Goal: Contribute content: Add original content to the website for others to see

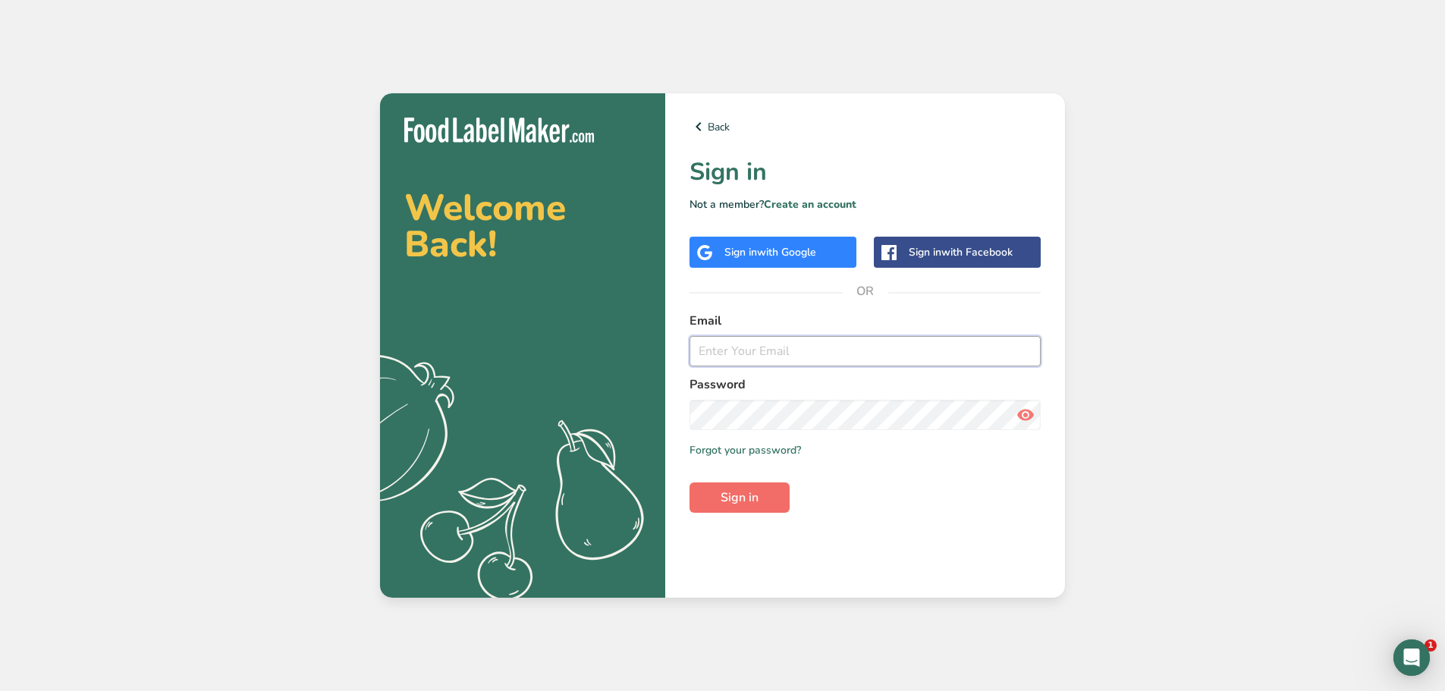
type input "[EMAIL_ADDRESS][DOMAIN_NAME]"
click at [755, 507] on button "Sign in" at bounding box center [739, 497] width 100 height 30
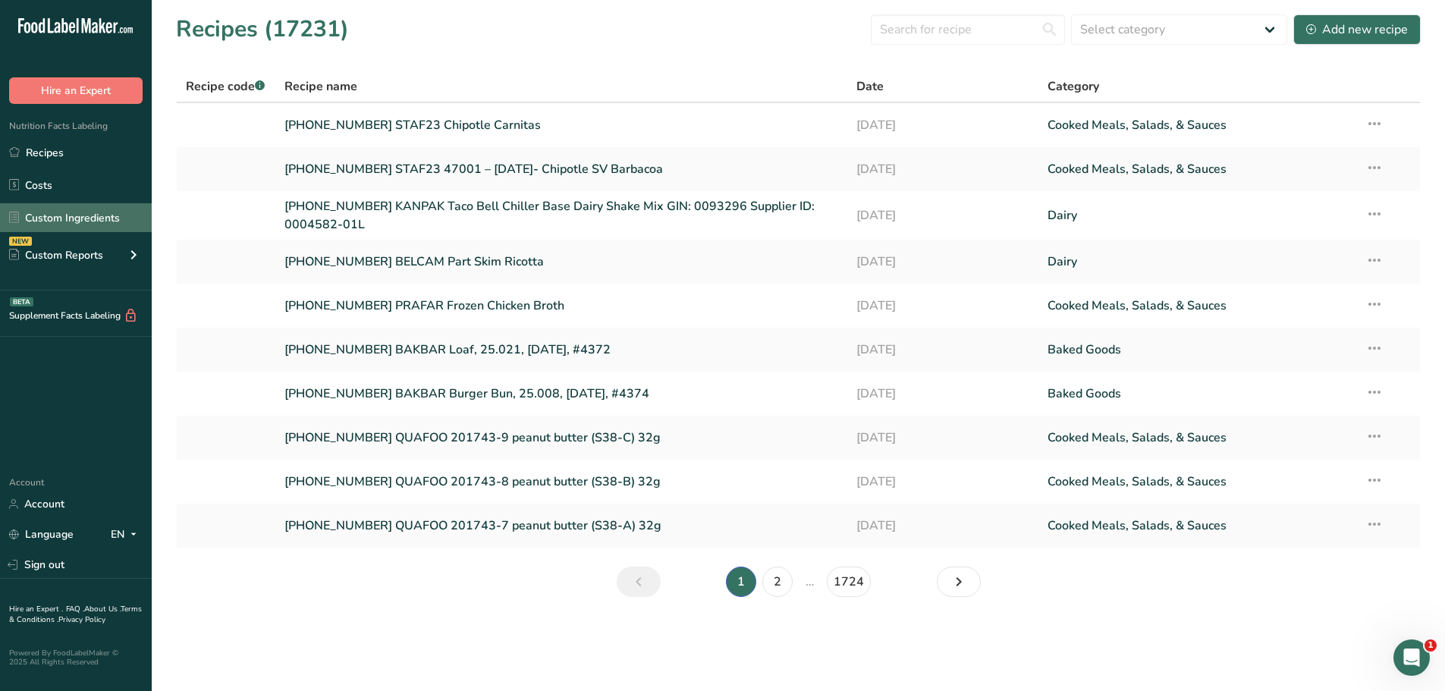
click at [81, 211] on link "Custom Ingredients" at bounding box center [76, 217] width 152 height 29
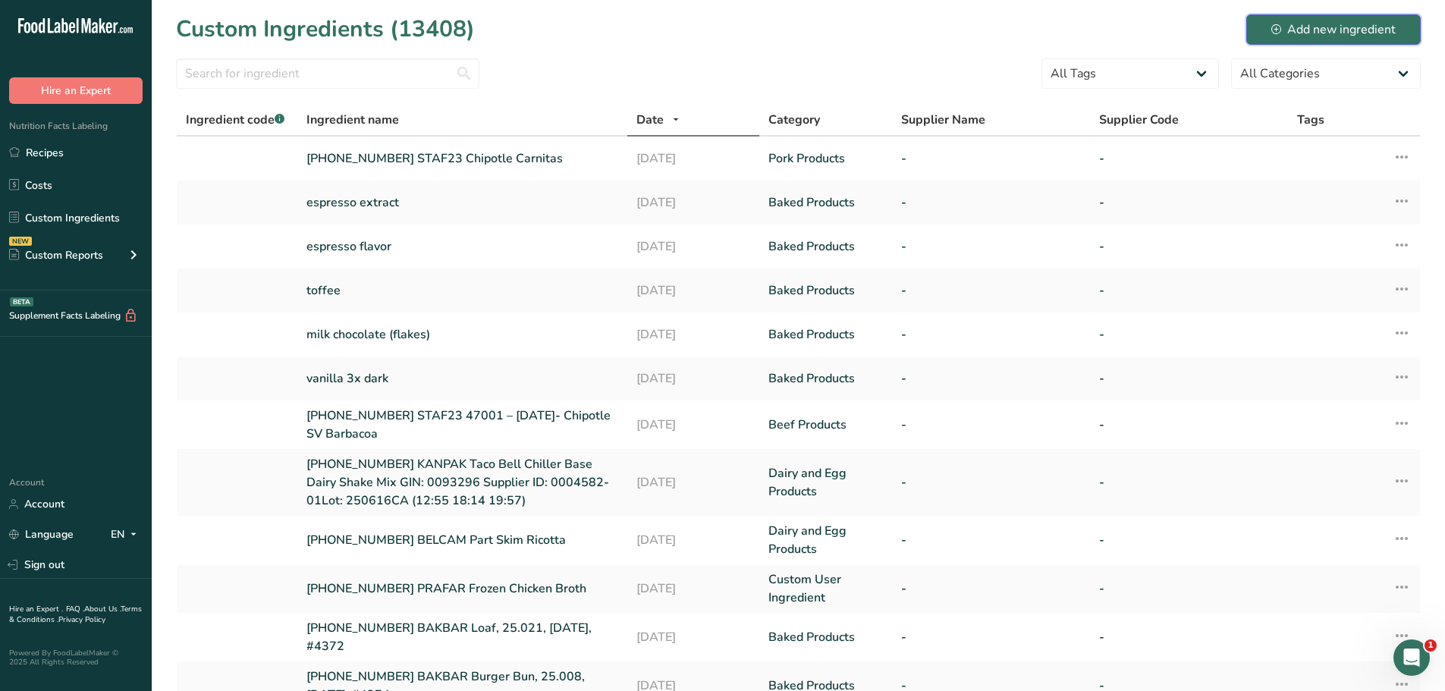
click at [1299, 24] on div "Add new ingredient" at bounding box center [1333, 29] width 124 height 18
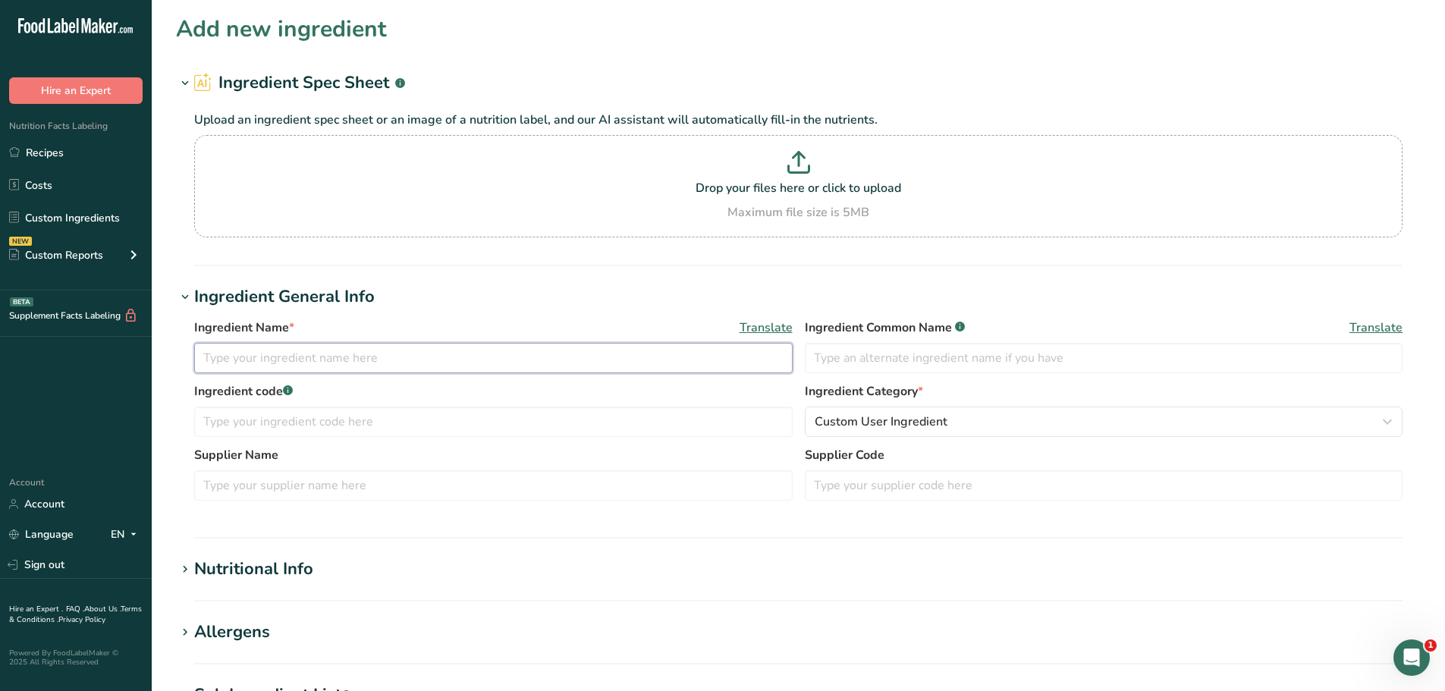
click at [388, 359] on input "text" at bounding box center [493, 358] width 598 height 30
click at [59, 155] on link "Recipes" at bounding box center [76, 152] width 152 height 29
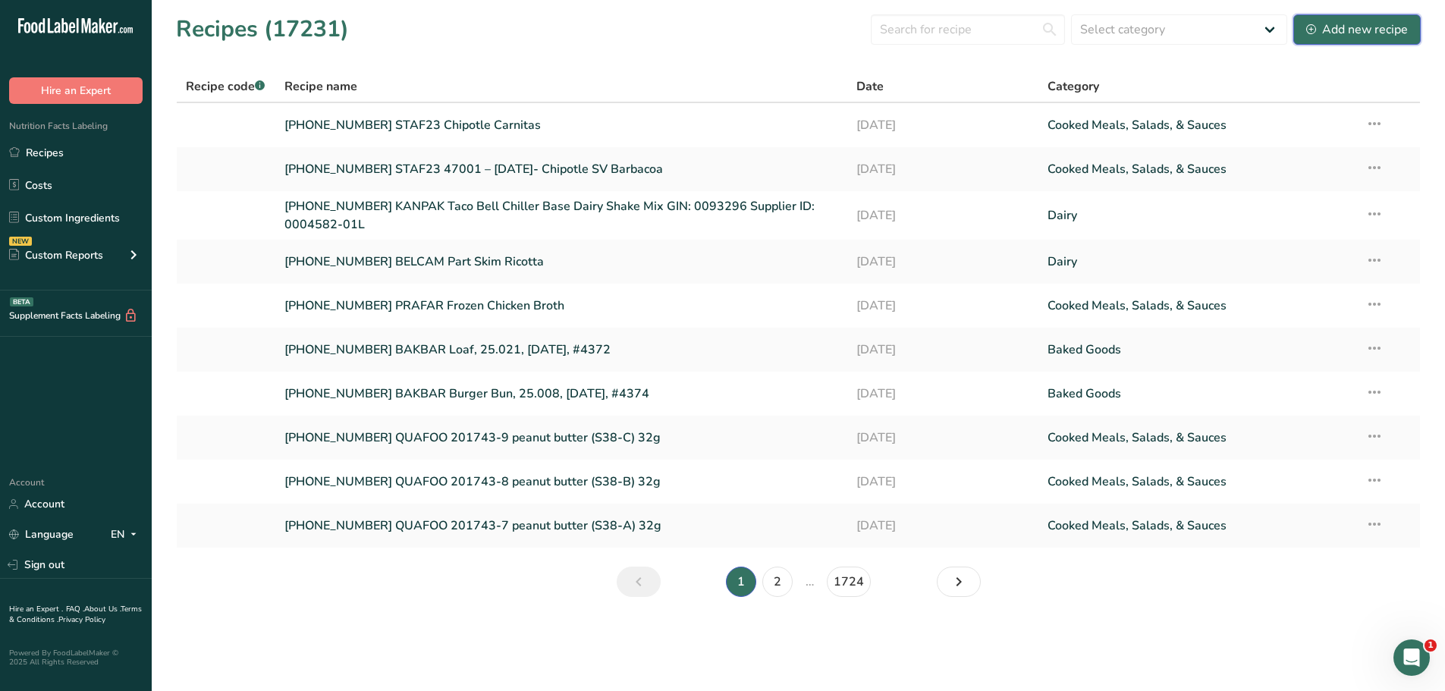
click at [1359, 31] on div "Add new recipe" at bounding box center [1357, 29] width 102 height 18
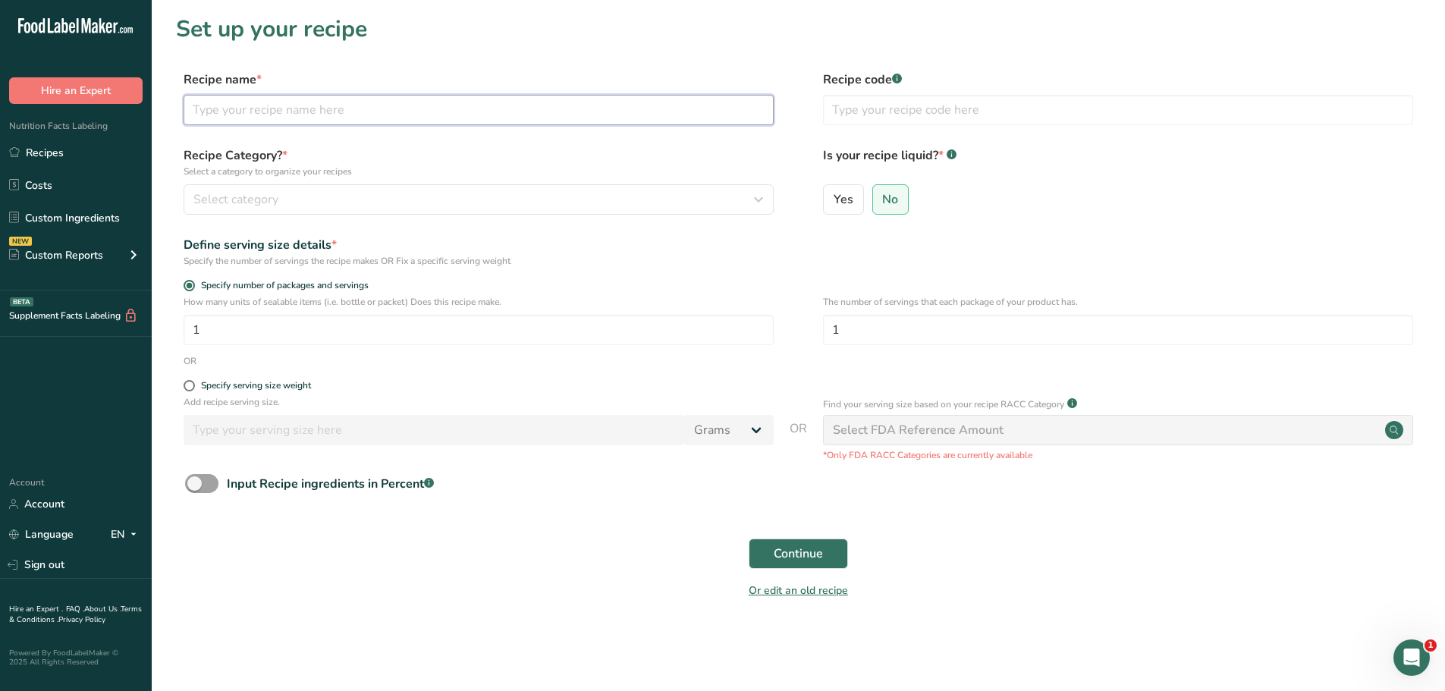
click at [297, 111] on input "text" at bounding box center [479, 110] width 590 height 30
type input "Chocolate Coffee Caramel"
